Goal: Task Accomplishment & Management: Complete application form

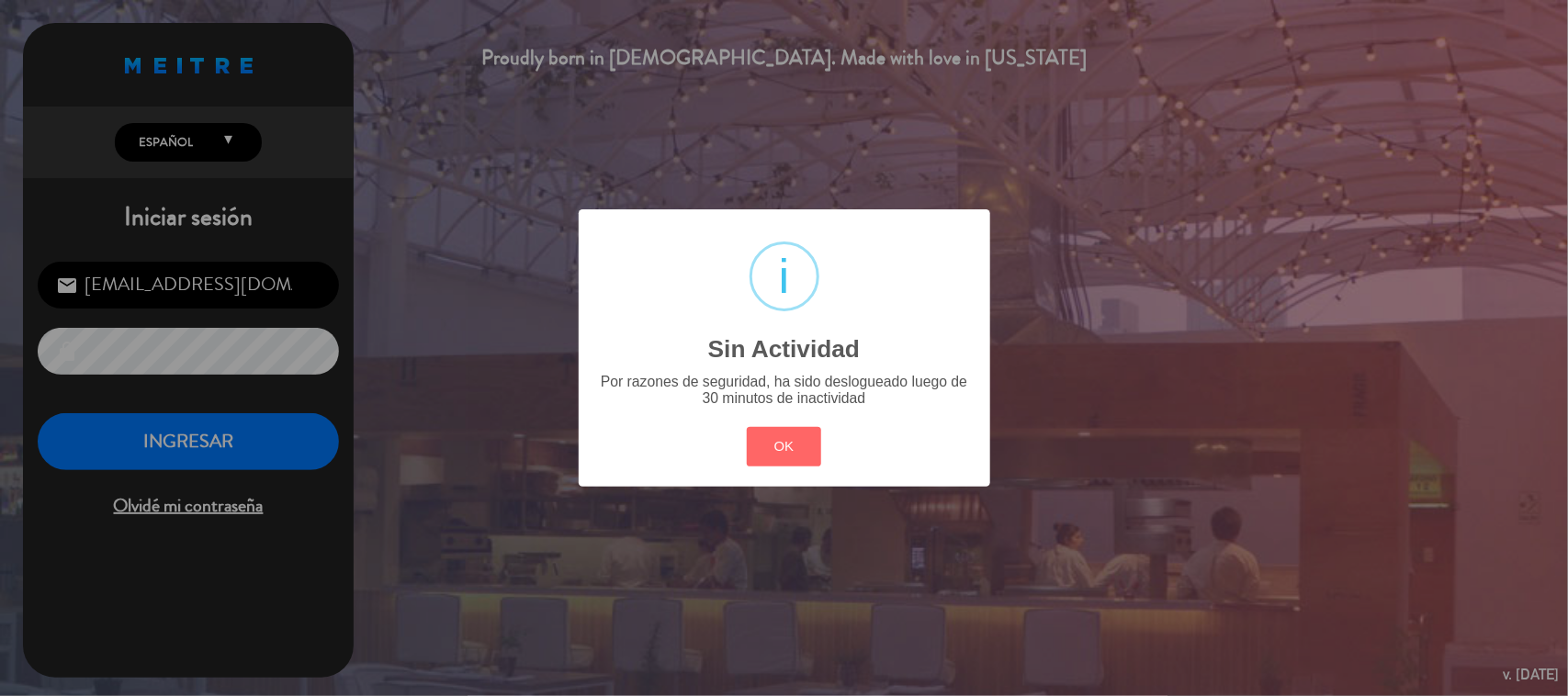
click at [242, 471] on div "? ! i Sin Actividad × Por razones de seguridad, ha sido deslogueado luego de 30…" at bounding box center [784, 348] width 1568 height 696
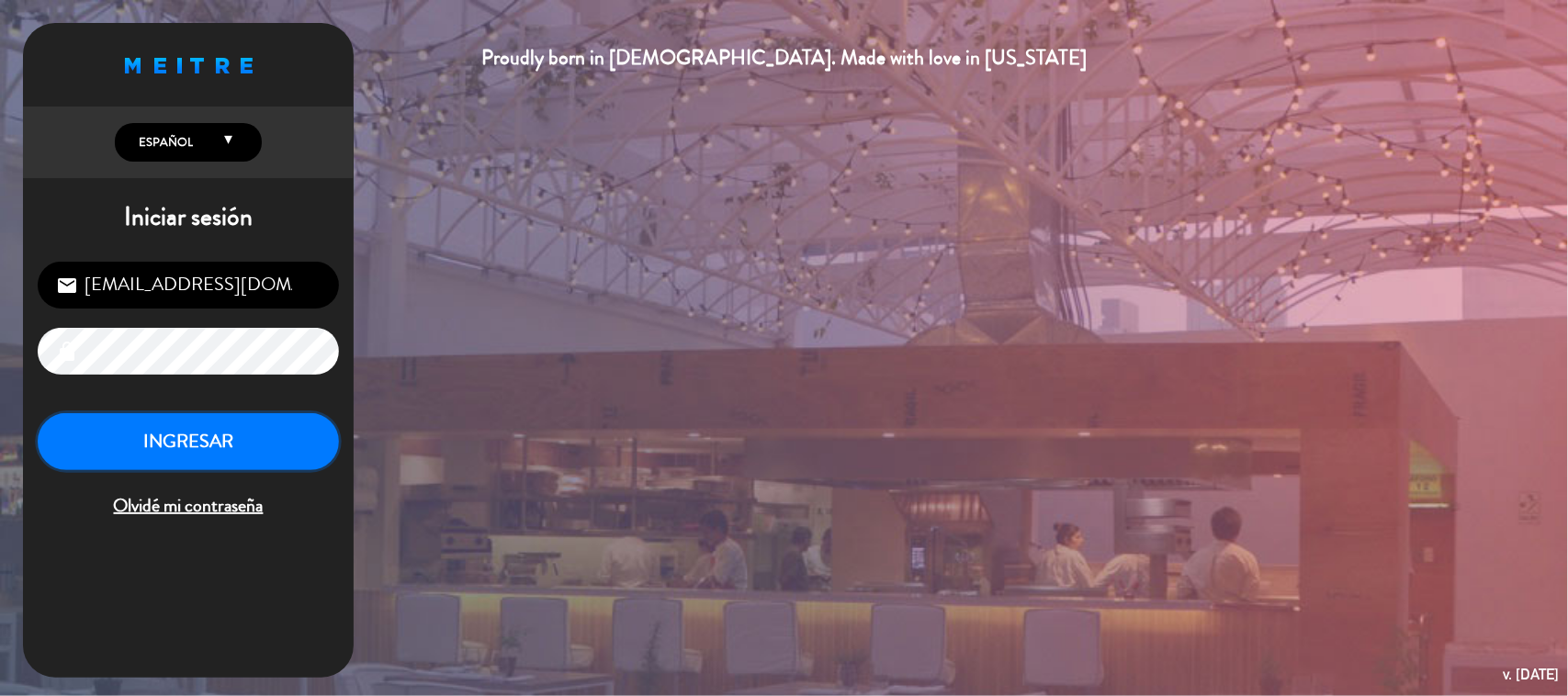
click at [258, 446] on button "INGRESAR" at bounding box center [189, 442] width 301 height 58
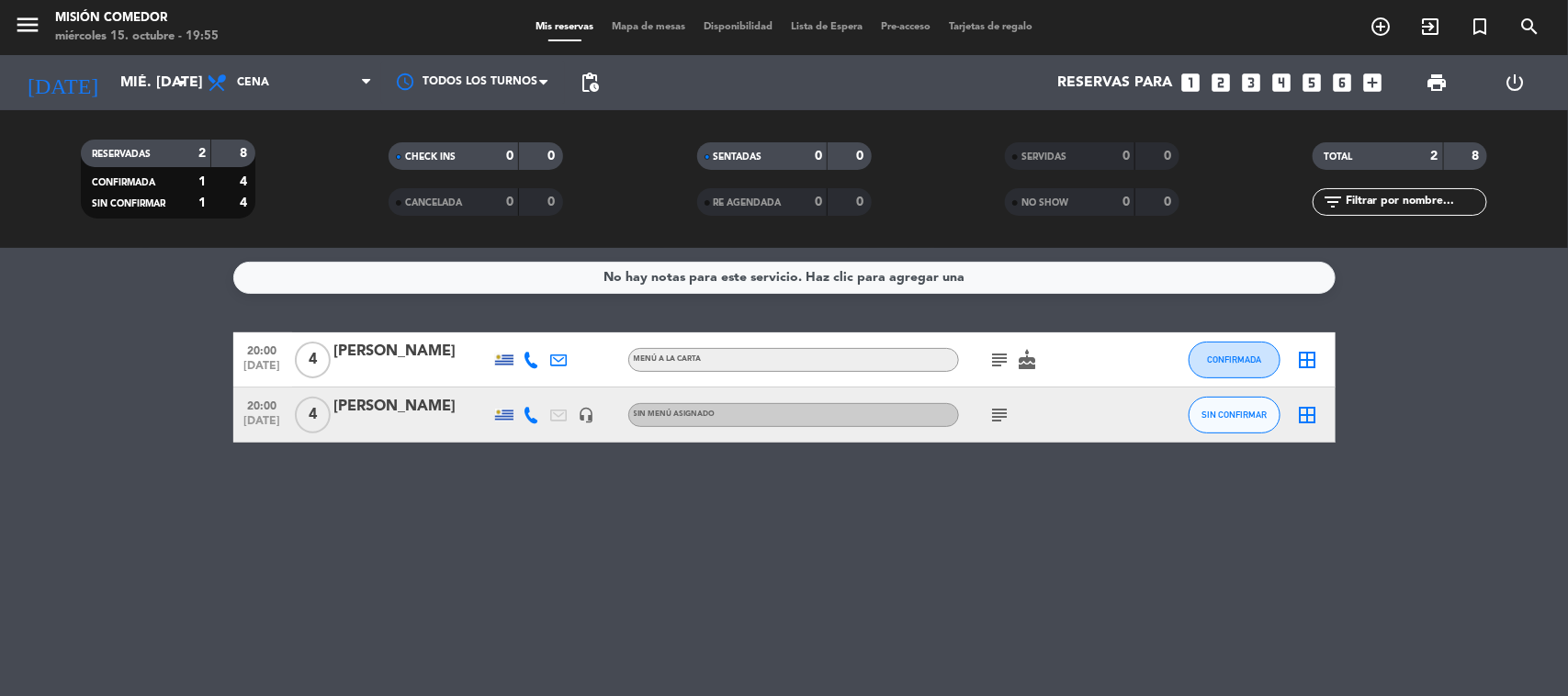
click at [1007, 412] on icon "subject" at bounding box center [1001, 414] width 22 height 22
click at [1011, 519] on div "No hay notas para este servicio. Haz clic para agregar una 20:00 [DATE] 4 [PERS…" at bounding box center [784, 472] width 1568 height 448
click at [166, 356] on bookings-row "20:00 [DATE] 4 [PERSON_NAME] MENÚ A LA CARTA subject cake CONFIRMADA border_all…" at bounding box center [784, 387] width 1568 height 110
click at [1310, 85] on icon "looks_5" at bounding box center [1313, 82] width 23 height 23
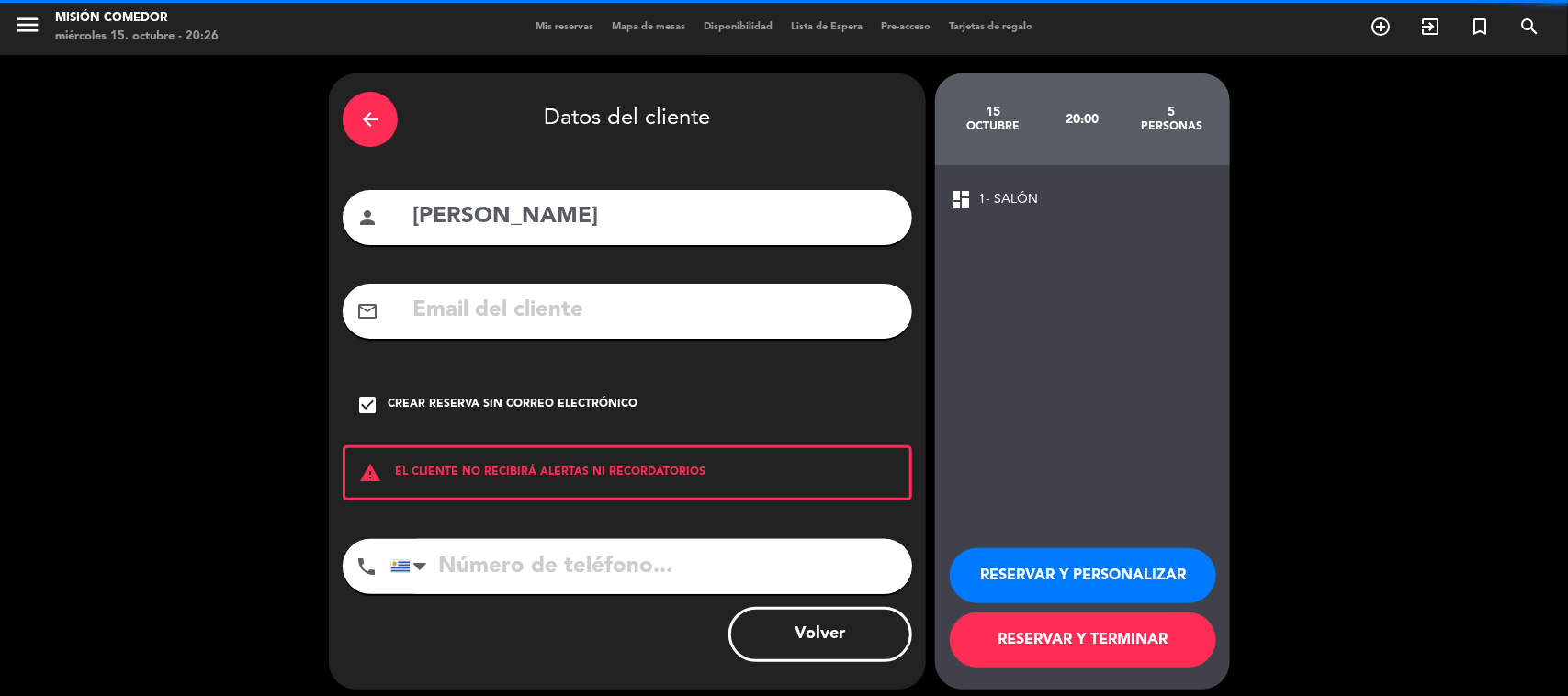
click at [384, 111] on div "arrow_back" at bounding box center [370, 119] width 55 height 55
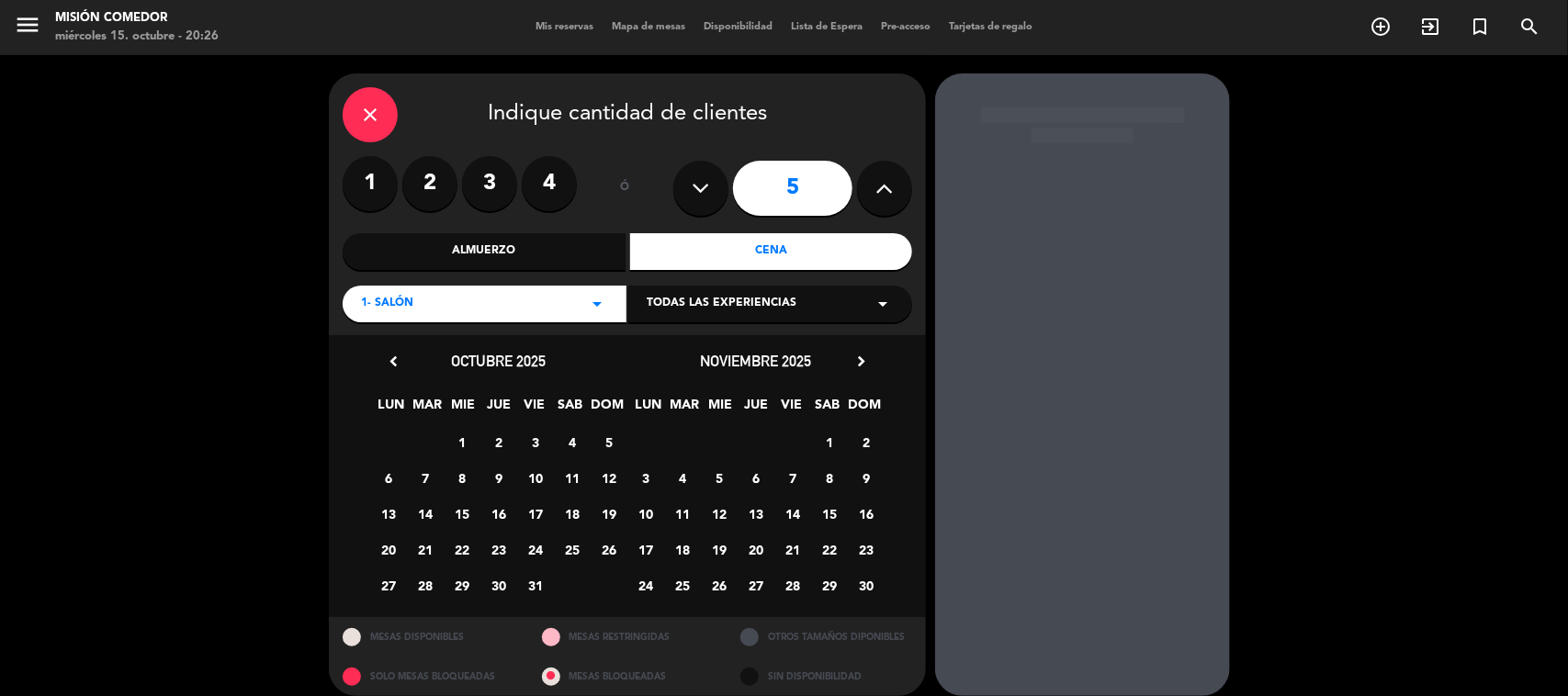
click at [715, 263] on div "Cena" at bounding box center [771, 252] width 283 height 37
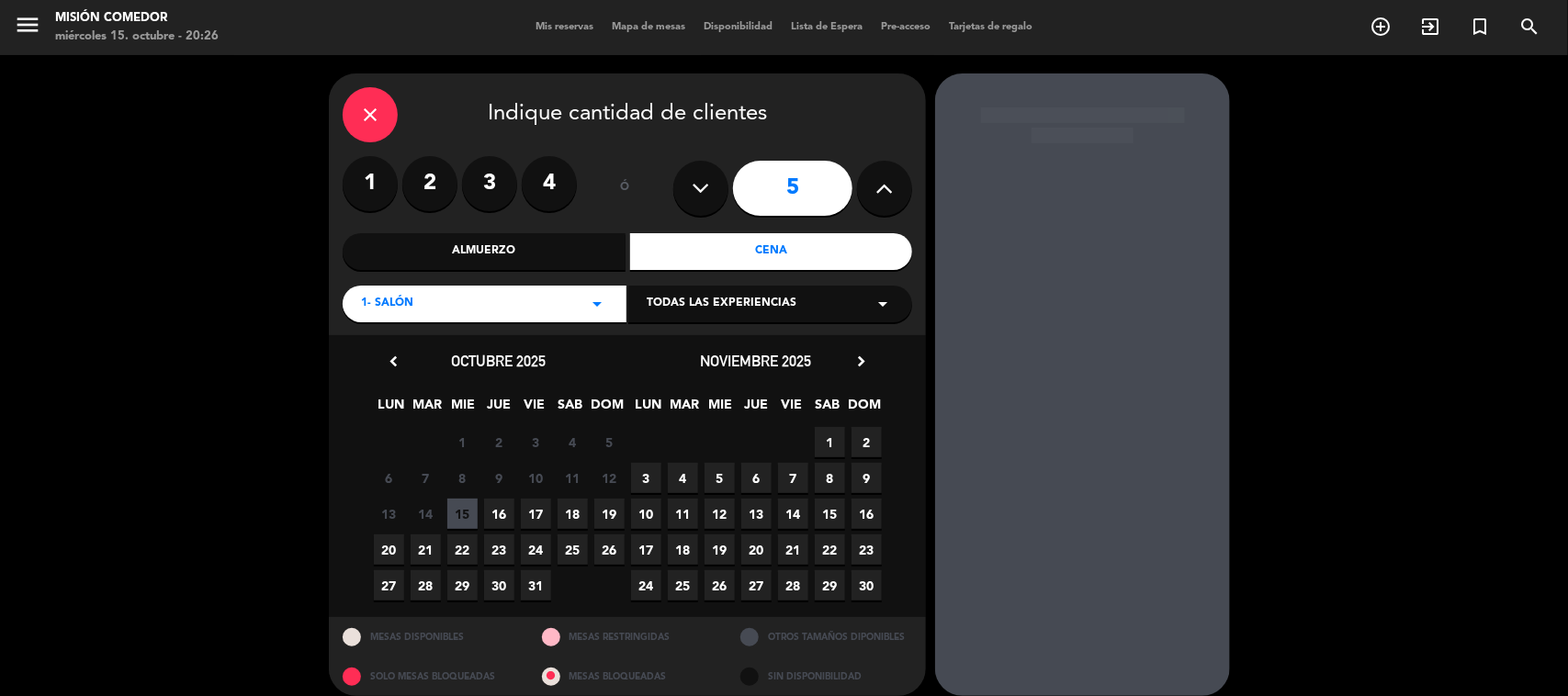
click at [574, 506] on span "18" at bounding box center [572, 513] width 30 height 30
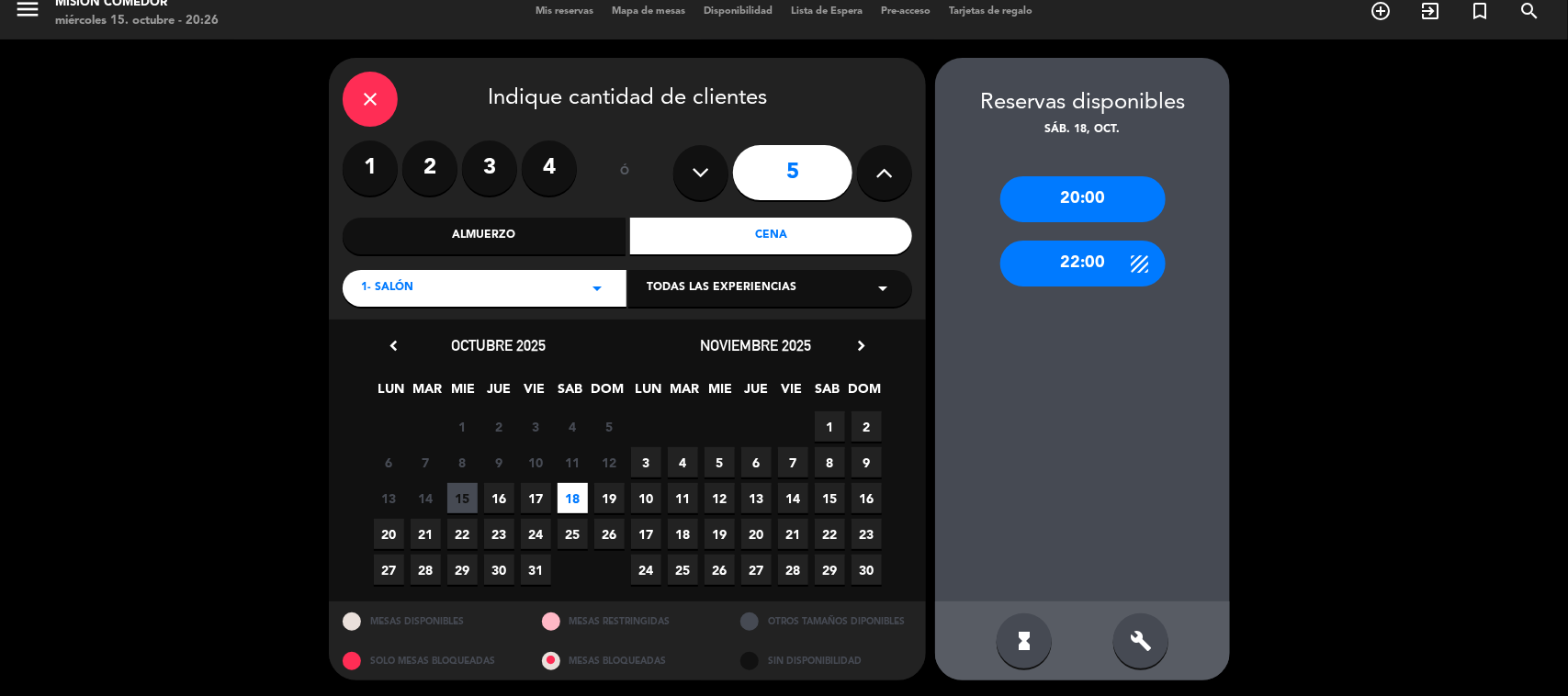
click at [1061, 204] on div "20:00" at bounding box center [1083, 198] width 165 height 46
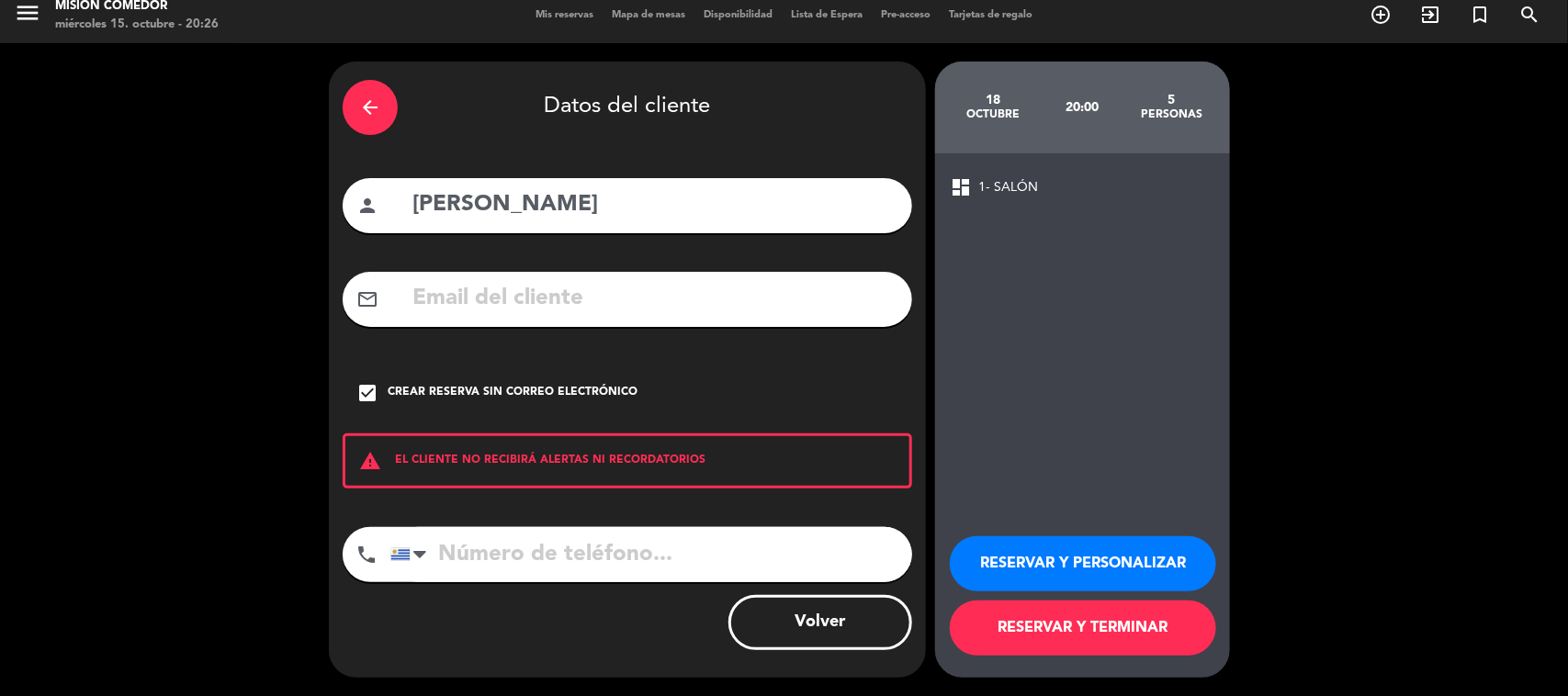
scroll to position [11, 0]
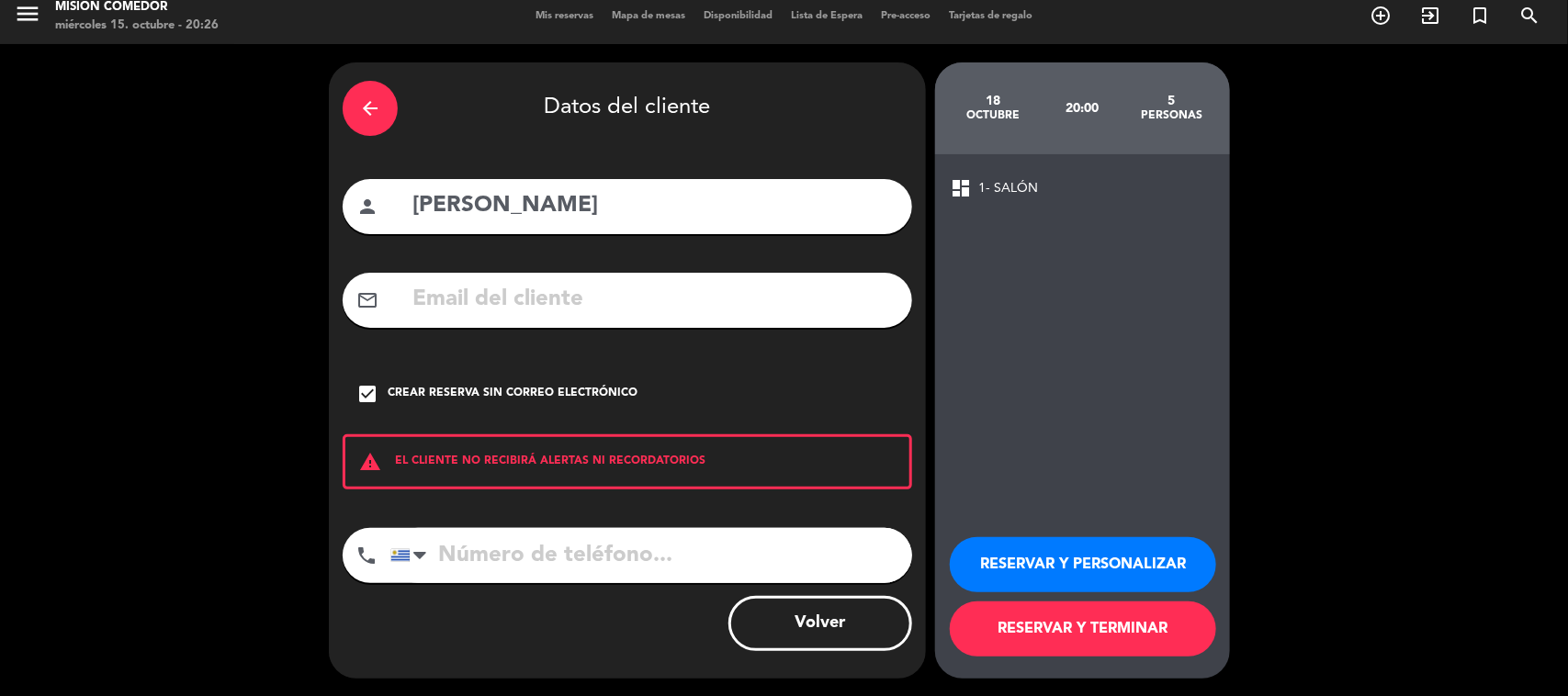
drag, startPoint x: 659, startPoint y: 207, endPoint x: 266, endPoint y: 187, distance: 393.5
click at [266, 187] on div "arrow_back Datos del cliente person [PERSON_NAME] mail_outline check_box Crear …" at bounding box center [784, 370] width 1568 height 653
type input "PILAR"
drag, startPoint x: 678, startPoint y: 572, endPoint x: 722, endPoint y: 577, distance: 44.3
click at [682, 571] on input "tel" at bounding box center [651, 555] width 522 height 55
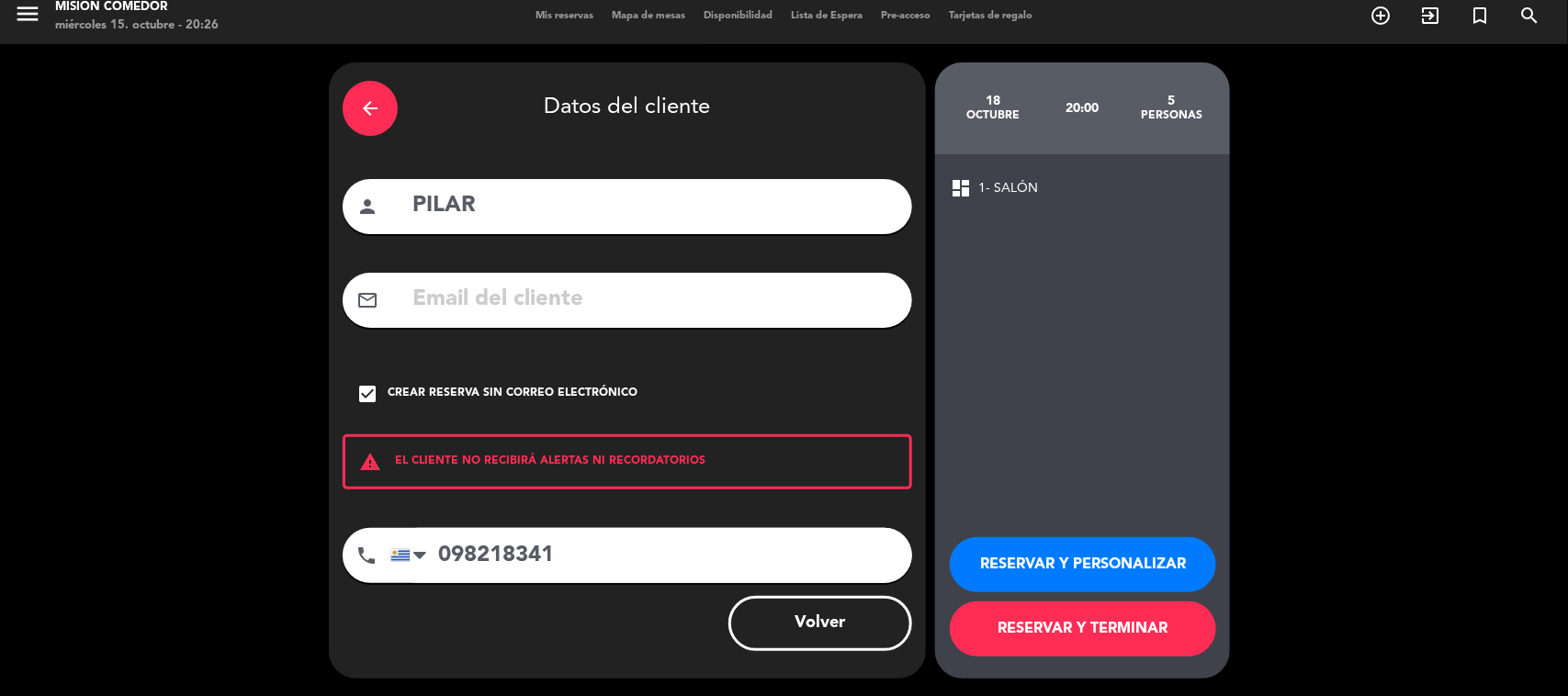
type input "098218341"
click at [1117, 552] on button "RESERVAR Y PERSONALIZAR" at bounding box center [1083, 565] width 266 height 55
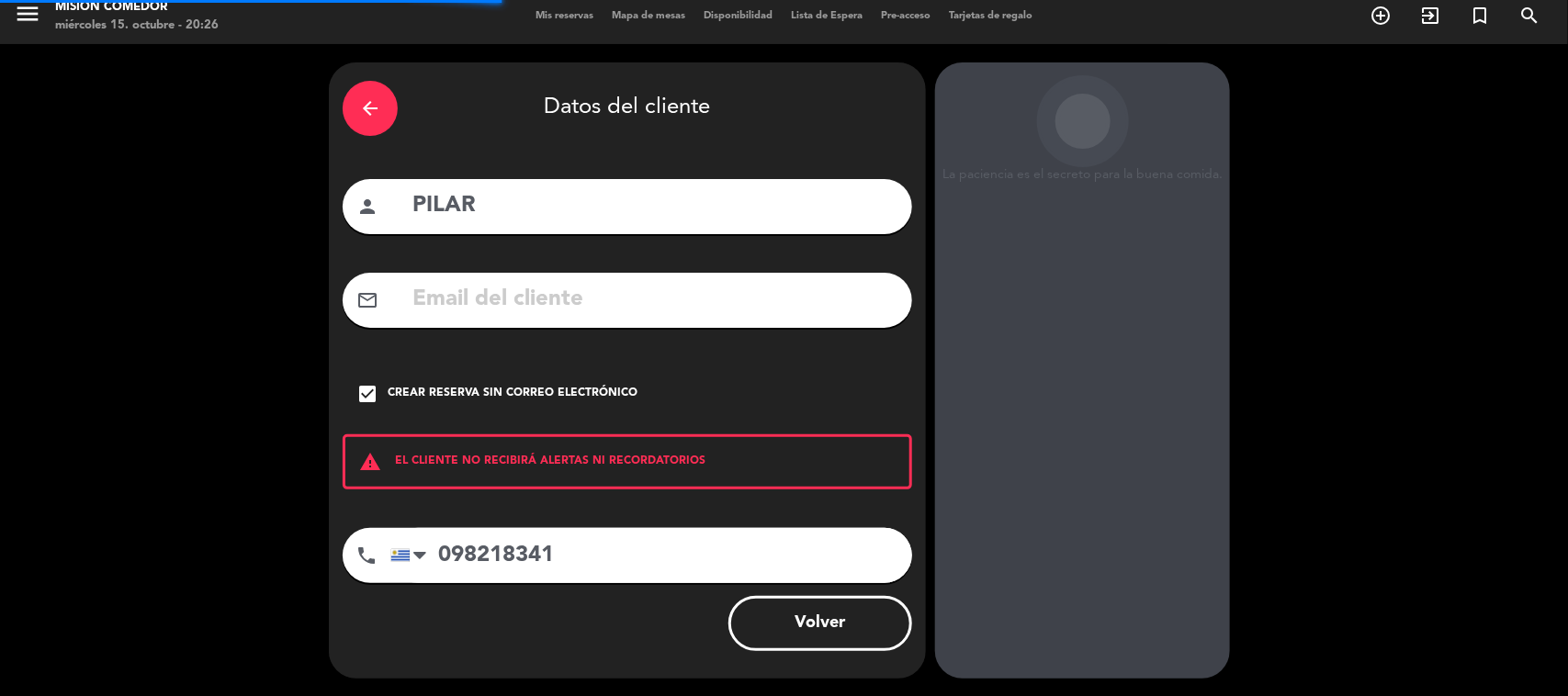
scroll to position [38, 0]
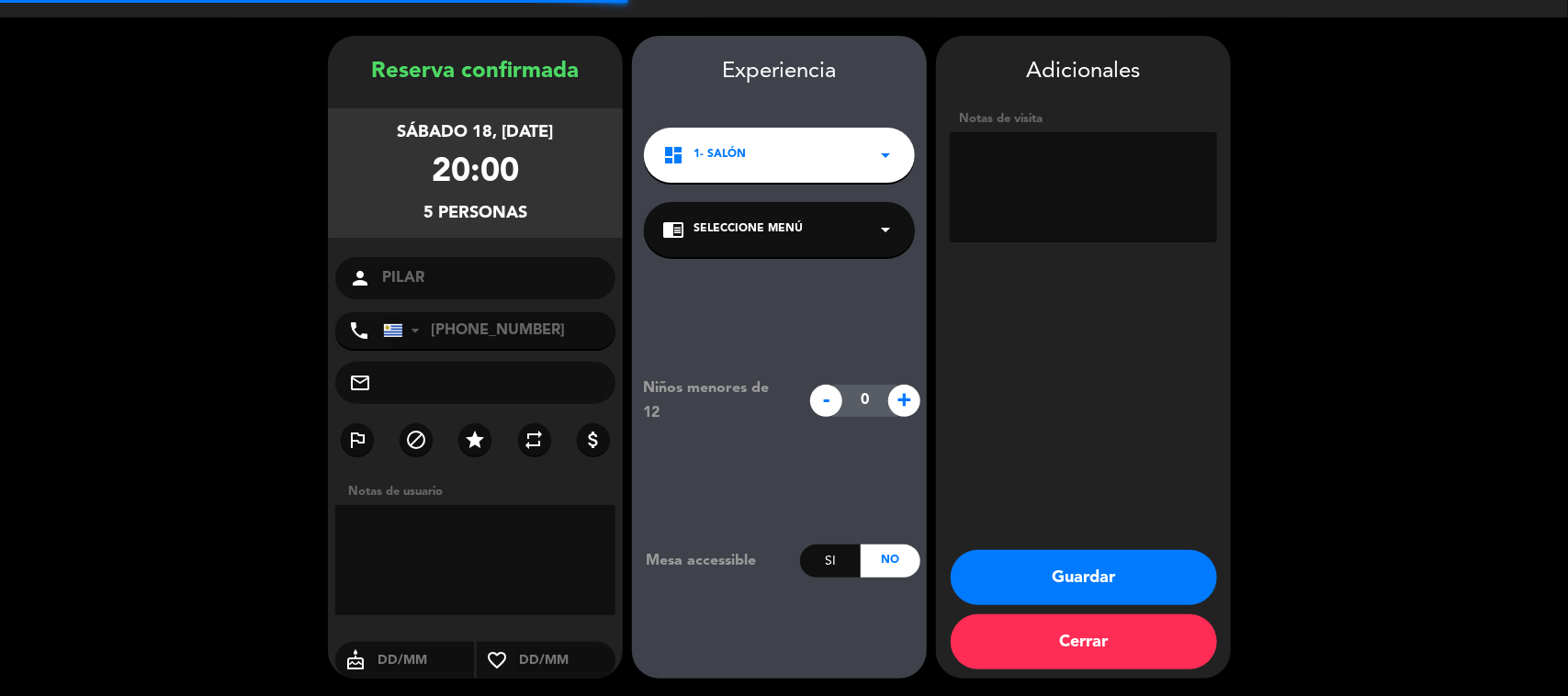
click at [1046, 190] on textarea at bounding box center [1083, 187] width 267 height 110
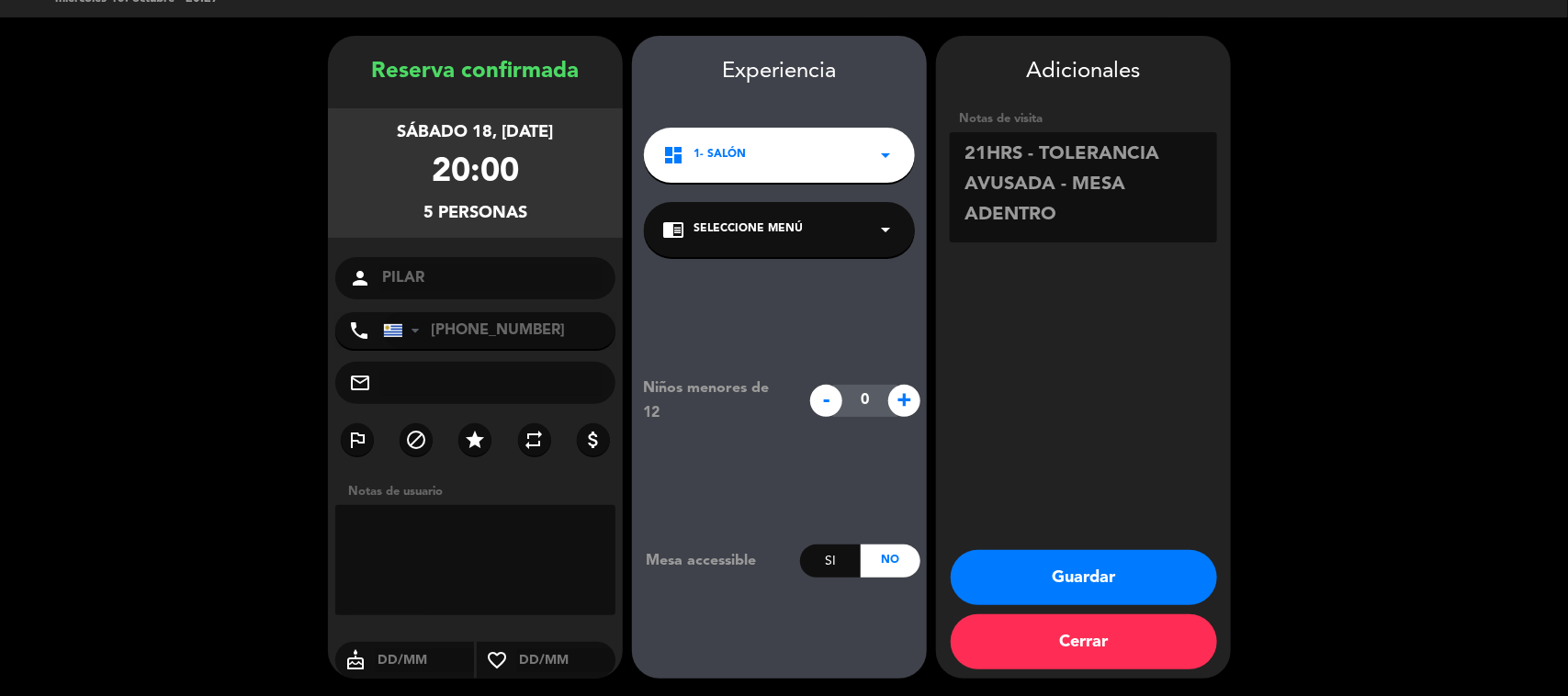
type textarea "21HRS - TOLERANCIA AVUSADA - MESA ADENTRO"
click at [1138, 565] on button "Guardar" at bounding box center [1084, 578] width 266 height 55
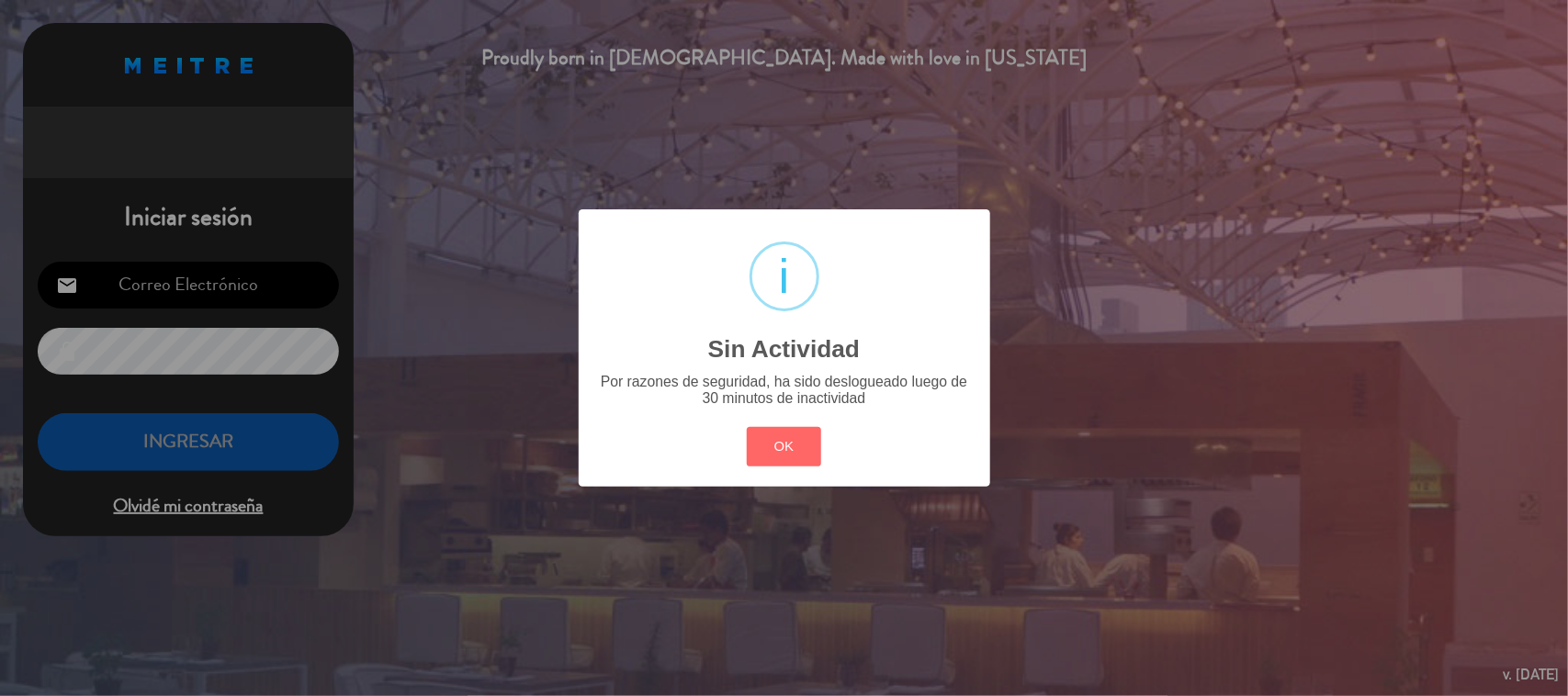
type input "[EMAIL_ADDRESS][DOMAIN_NAME]"
